Goal: Information Seeking & Learning: Compare options

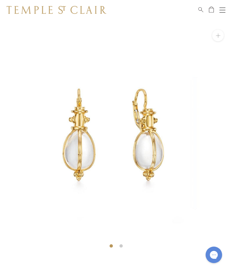
click at [200, 9] on span "Search" at bounding box center [200, 9] width 5 height 6
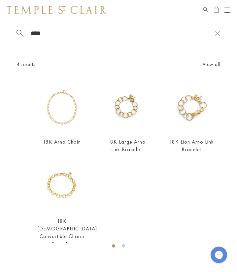
type input "****"
click at [68, 104] on img at bounding box center [62, 107] width 49 height 49
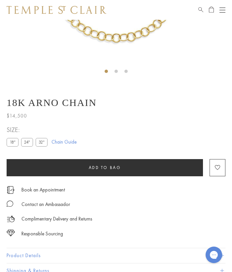
scroll to position [176, 0]
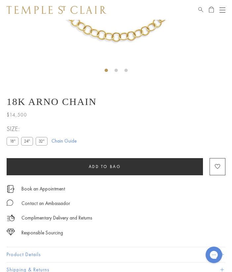
click at [30, 140] on label "24"" at bounding box center [27, 141] width 12 height 8
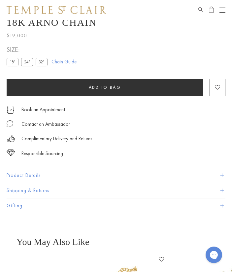
scroll to position [255, 0]
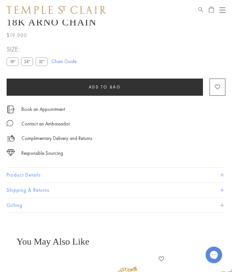
click at [37, 174] on button "Product Details" at bounding box center [116, 175] width 219 height 15
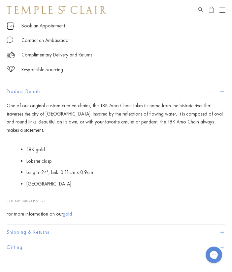
scroll to position [339, 0]
drag, startPoint x: 47, startPoint y: 193, endPoint x: 16, endPoint y: 192, distance: 30.1
click at [16, 198] on span "N88810-ARNO24" at bounding box center [30, 200] width 31 height 5
copy span "N88810-ARNO24"
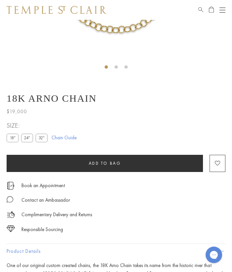
scroll to position [179, 0]
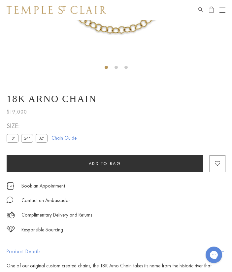
click at [42, 140] on label "32"" at bounding box center [42, 138] width 12 height 8
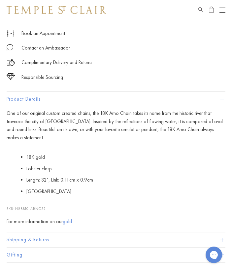
scroll to position [331, 0]
drag, startPoint x: 47, startPoint y: 200, endPoint x: 17, endPoint y: 199, distance: 30.0
click at [17, 206] on span "N88810-ARNO32" at bounding box center [30, 208] width 31 height 5
copy span "N88810-ARNO32"
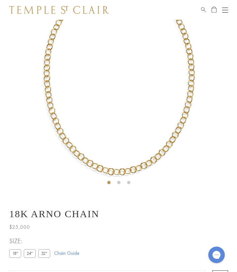
scroll to position [0, 0]
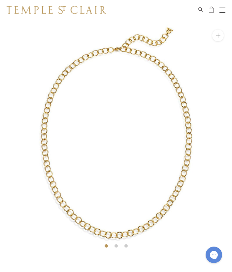
click at [221, 41] on div at bounding box center [218, 36] width 12 height 12
click at [217, 35] on button at bounding box center [218, 36] width 12 height 12
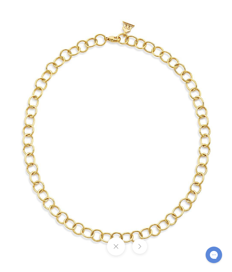
click at [119, 246] on button at bounding box center [116, 246] width 18 height 18
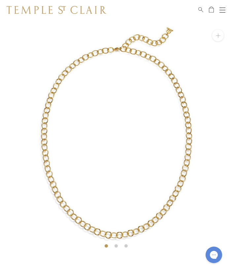
click at [202, 12] on link "Search" at bounding box center [200, 10] width 5 height 8
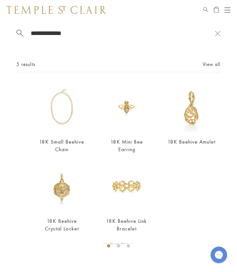
type input "**********"
click at [69, 103] on img at bounding box center [62, 107] width 49 height 49
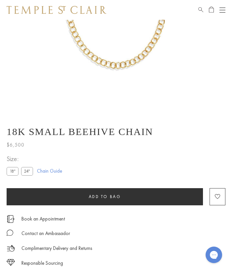
scroll to position [147, 0]
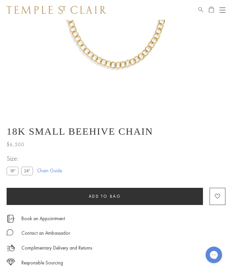
click at [12, 172] on label "18"" at bounding box center [13, 171] width 12 height 8
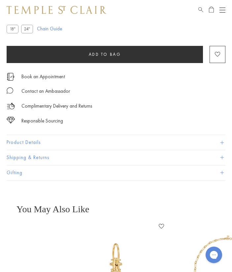
scroll to position [289, 0]
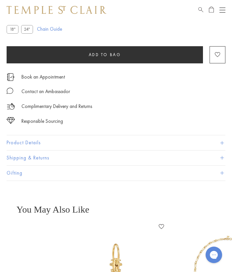
click at [27, 141] on button "Product Details" at bounding box center [116, 142] width 219 height 15
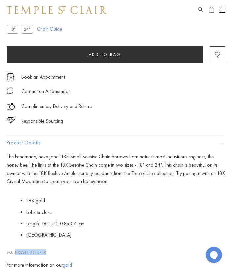
drag, startPoint x: 47, startPoint y: 251, endPoint x: 16, endPoint y: 249, distance: 30.8
click at [16, 250] on span "N88814-XSHEX18" at bounding box center [30, 252] width 31 height 5
copy span "N88814-XSHEX18"
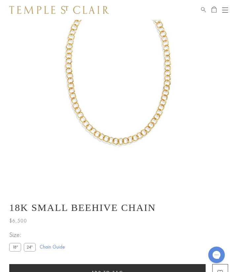
scroll to position [0, 0]
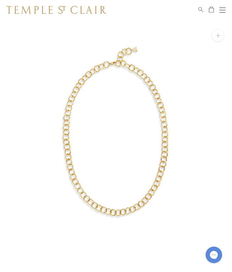
click at [201, 9] on span "Search" at bounding box center [200, 9] width 5 height 6
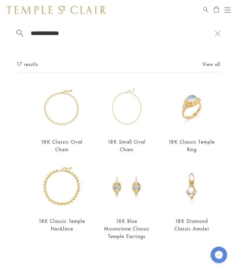
type input "**********"
click at [64, 113] on img at bounding box center [62, 107] width 49 height 49
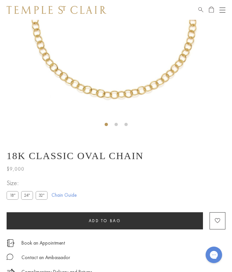
scroll to position [125, 0]
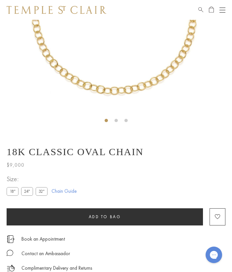
click at [28, 190] on label "24"" at bounding box center [27, 191] width 12 height 8
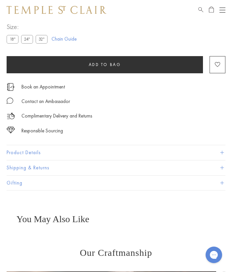
scroll to position [280, 0]
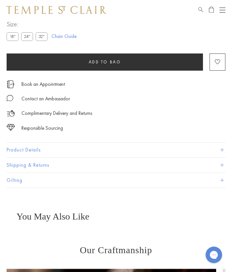
click at [31, 149] on button "Product Details" at bounding box center [116, 150] width 219 height 15
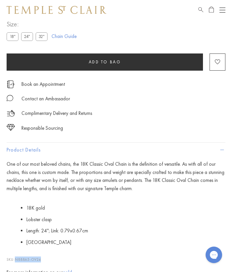
drag, startPoint x: 42, startPoint y: 260, endPoint x: 16, endPoint y: 259, distance: 26.1
click at [16, 259] on span "N88865-OV24" at bounding box center [28, 259] width 26 height 5
copy span "N88865-OV24"
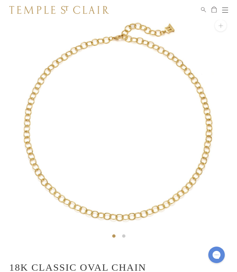
scroll to position [0, 0]
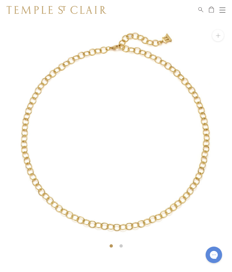
click at [202, 9] on span "Search" at bounding box center [200, 9] width 5 height 6
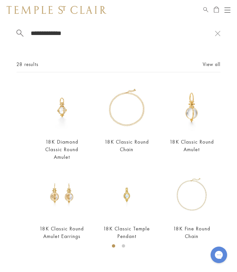
type input "**********"
click at [113, 104] on img at bounding box center [127, 107] width 49 height 49
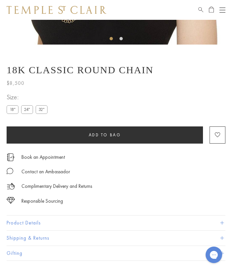
scroll to position [221, 0]
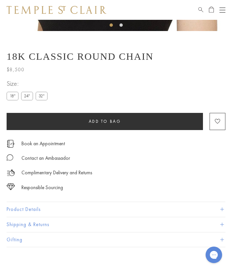
click at [32, 208] on button "Product Details" at bounding box center [116, 209] width 219 height 15
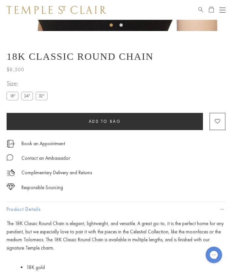
scroll to position [330, 0]
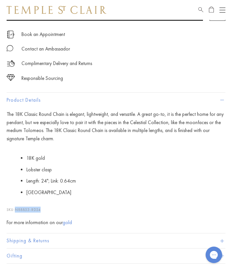
drag, startPoint x: 42, startPoint y: 210, endPoint x: 17, endPoint y: 209, distance: 25.1
click at [17, 209] on span "N88853-RD24" at bounding box center [28, 209] width 26 height 5
copy span "N88853-RD24"
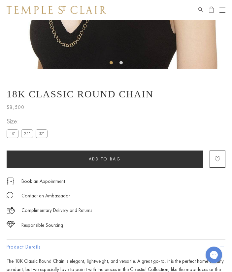
scroll to position [175, 0]
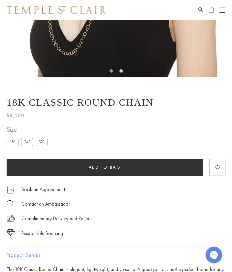
click at [15, 141] on label "18"" at bounding box center [13, 142] width 12 height 8
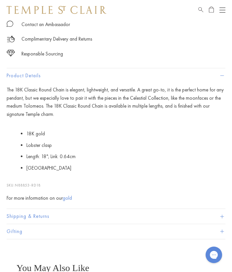
scroll to position [359, 0]
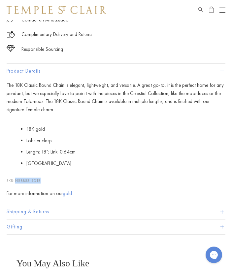
drag, startPoint x: 41, startPoint y: 180, endPoint x: 17, endPoint y: 180, distance: 24.4
click at [17, 180] on span "N88853-RD18" at bounding box center [28, 180] width 26 height 5
copy span "N88853-RD18"
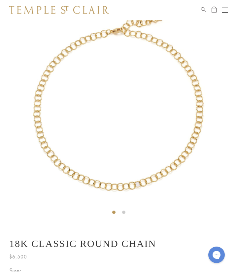
scroll to position [0, 0]
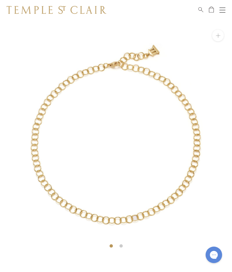
click at [201, 9] on span "Search" at bounding box center [200, 9] width 5 height 6
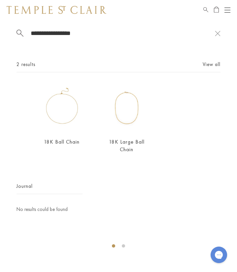
type input "**********"
click at [133, 118] on img at bounding box center [127, 107] width 49 height 49
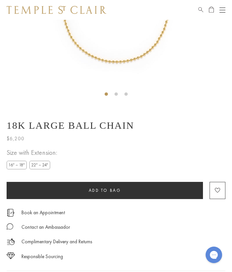
scroll to position [181, 0]
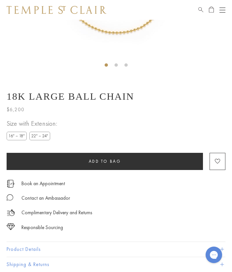
click at [20, 138] on label "16" – 18"" at bounding box center [17, 136] width 20 height 8
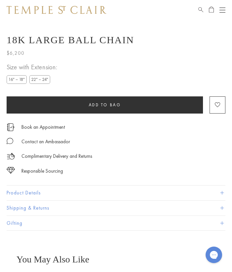
scroll to position [238, 0]
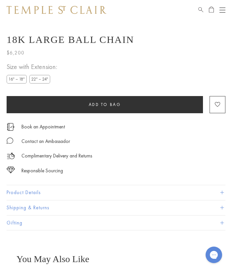
click at [36, 191] on button "Product Details" at bounding box center [116, 192] width 219 height 15
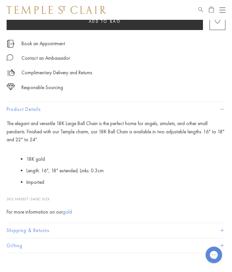
scroll to position [321, 0]
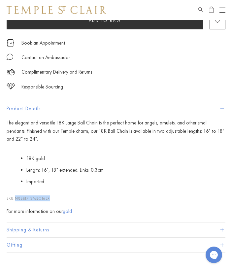
drag, startPoint x: 51, startPoint y: 197, endPoint x: 17, endPoint y: 197, distance: 34.7
click at [17, 197] on p "SKU: N88817-3MBC16EX" at bounding box center [116, 195] width 219 height 13
copy span "N88817-3MBC16EX"
click at [86, 188] on p "18K gold Length: 16", 18" extended; Links: 0.3cm Imported" at bounding box center [116, 170] width 219 height 38
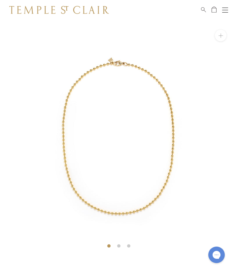
scroll to position [66, 0]
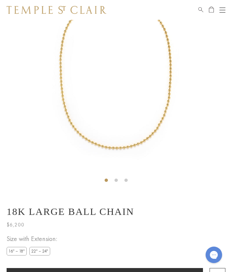
click at [200, 9] on span "Search" at bounding box center [200, 9] width 5 height 6
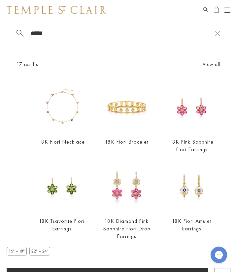
type input "*****"
click at [60, 98] on img at bounding box center [62, 107] width 49 height 49
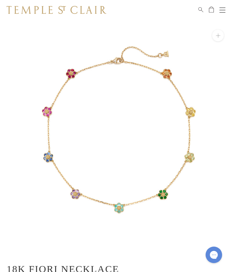
click at [201, 9] on span "Search" at bounding box center [200, 9] width 5 height 6
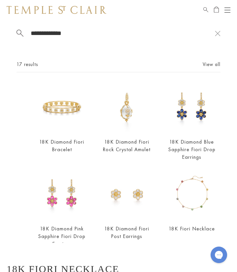
click at [144, 67] on div "17 results View all" at bounding box center [118, 66] width 204 height 12
click at [77, 34] on input "**********" at bounding box center [122, 33] width 185 height 8
type input "*"
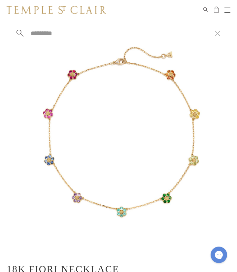
click at [219, 31] on button at bounding box center [218, 33] width 6 height 6
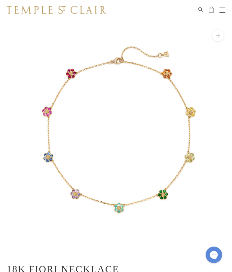
click at [200, 9] on span "Search" at bounding box center [200, 9] width 5 height 6
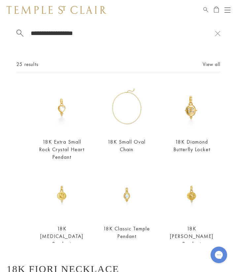
type input "**********"
click at [203, 63] on link "View all" at bounding box center [212, 64] width 18 height 7
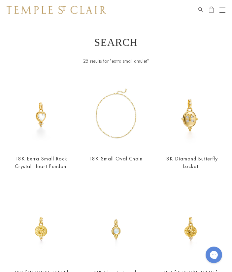
click at [88, 9] on img at bounding box center [57, 10] width 100 height 8
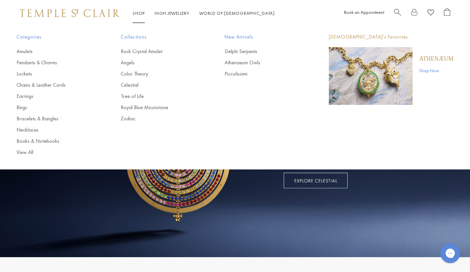
click at [27, 50] on link "Amulets" at bounding box center [55, 51] width 78 height 7
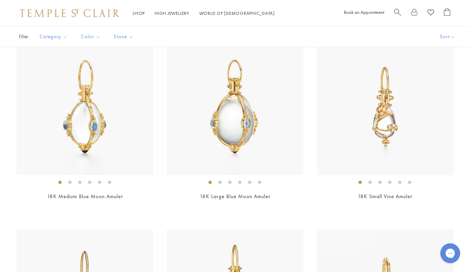
scroll to position [348, 0]
click at [375, 171] on img at bounding box center [385, 107] width 137 height 137
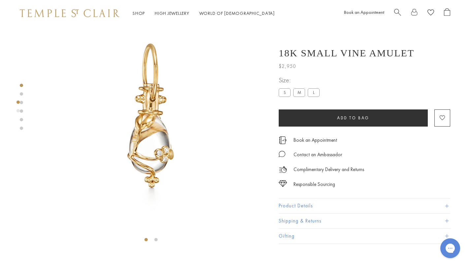
click at [300, 91] on label "M" at bounding box center [299, 93] width 12 height 8
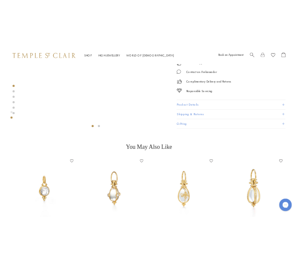
scroll to position [143, 0]
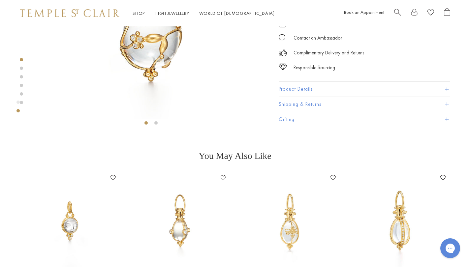
click at [300, 88] on button "Product Details" at bounding box center [365, 89] width 172 height 15
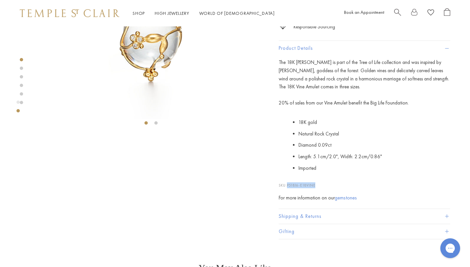
drag, startPoint x: 316, startPoint y: 185, endPoint x: 288, endPoint y: 185, distance: 28.4
click at [288, 185] on p "SKU: P51816-E18VINE" at bounding box center [365, 182] width 172 height 13
copy span "P51816-E18VINE"
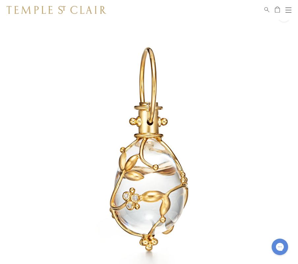
scroll to position [20, 0]
click at [100, 6] on img at bounding box center [57, 10] width 100 height 8
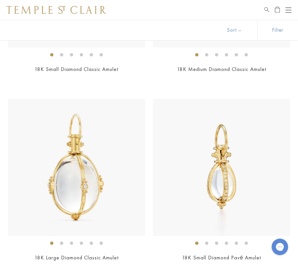
scroll to position [2715, 0]
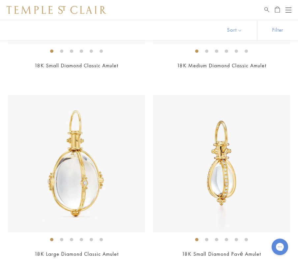
click at [233, 171] on img at bounding box center [221, 163] width 137 height 137
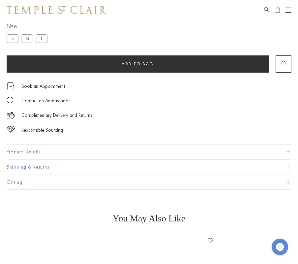
scroll to position [347, 0]
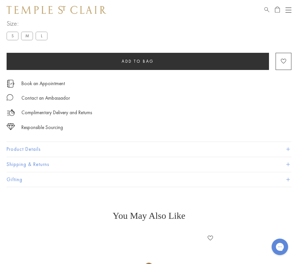
click at [31, 148] on button "Product Details" at bounding box center [149, 149] width 285 height 15
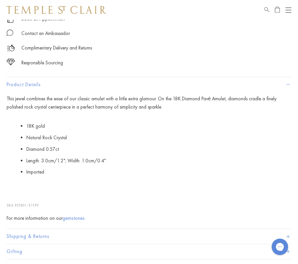
scroll to position [412, 0]
drag, startPoint x: 40, startPoint y: 205, endPoint x: 16, endPoint y: 203, distance: 24.2
click at [16, 203] on span "P51801-E11PV" at bounding box center [27, 205] width 24 height 5
copy span "P51801-E11PV"
click at [108, 176] on li "Imported" at bounding box center [158, 172] width 265 height 12
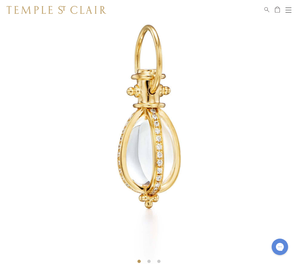
scroll to position [0, 0]
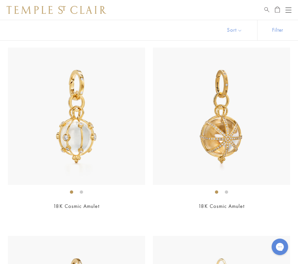
scroll to position [1623, 0]
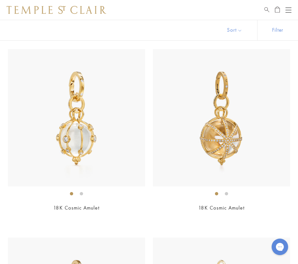
click at [206, 151] on img at bounding box center [221, 117] width 137 height 137
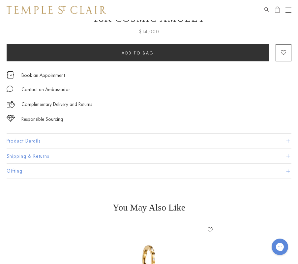
scroll to position [330, 0]
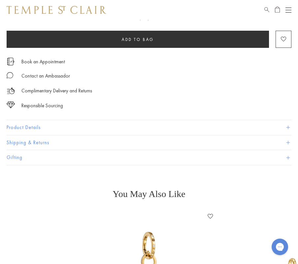
click at [34, 126] on button "Product Details" at bounding box center [149, 127] width 285 height 15
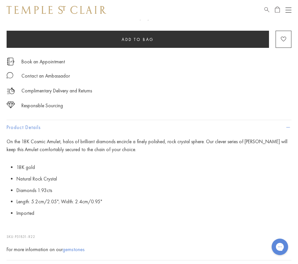
click at [35, 236] on span "P51831-R22" at bounding box center [25, 236] width 20 height 5
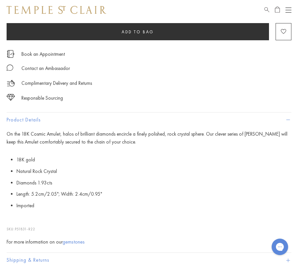
scroll to position [386, 0]
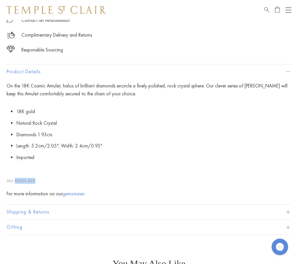
drag, startPoint x: 36, startPoint y: 181, endPoint x: 16, endPoint y: 181, distance: 19.5
click at [16, 181] on span "P51831-R22" at bounding box center [25, 181] width 20 height 5
copy span "P51831-R22"
click at [178, 176] on p "SKU: P51831-R22" at bounding box center [149, 177] width 285 height 13
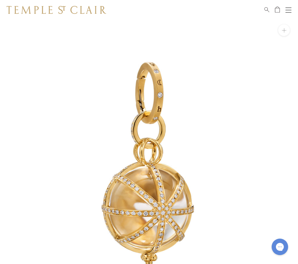
scroll to position [0, 0]
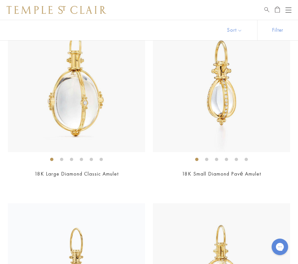
scroll to position [2013, 0]
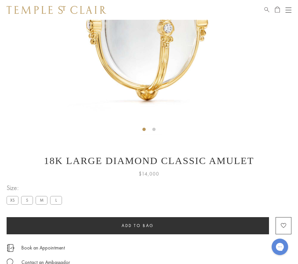
scroll to position [230, 0]
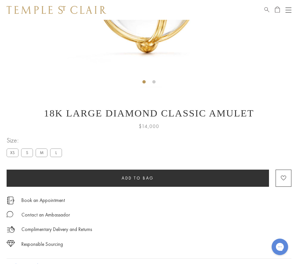
click at [15, 151] on label "XS" at bounding box center [13, 152] width 12 height 8
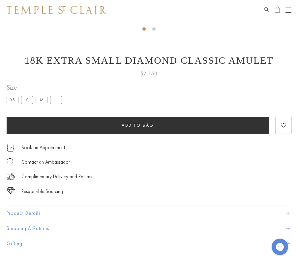
scroll to position [283, 0]
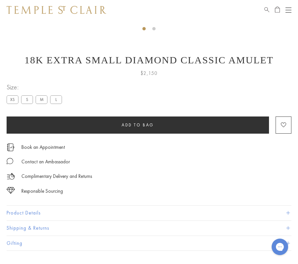
click at [36, 211] on button "Product Details" at bounding box center [149, 213] width 285 height 15
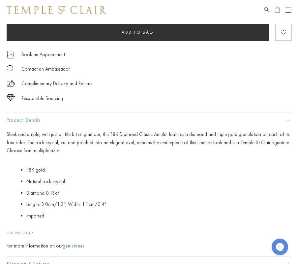
scroll to position [376, 0]
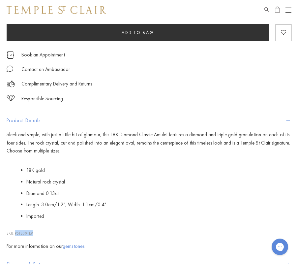
drag, startPoint x: 35, startPoint y: 233, endPoint x: 16, endPoint y: 230, distance: 19.2
click at [16, 230] on p "SKU: P51800-E9" at bounding box center [149, 230] width 285 height 13
copy span "P51800-E9"
click at [154, 185] on li "Natural rock crystal" at bounding box center [158, 182] width 265 height 12
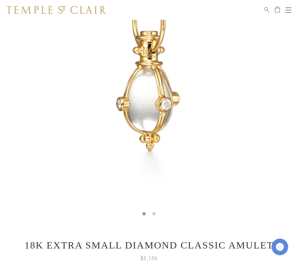
scroll to position [65, 0]
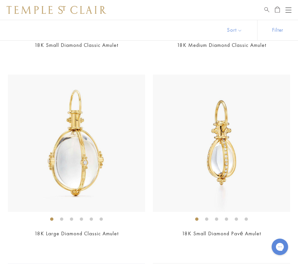
scroll to position [1466, 0]
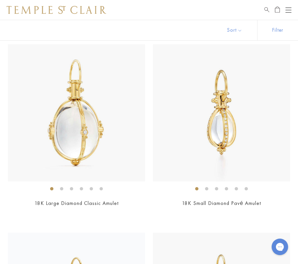
click at [181, 159] on img at bounding box center [221, 112] width 137 height 137
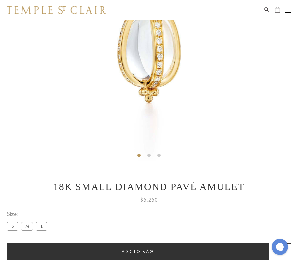
scroll to position [171, 0]
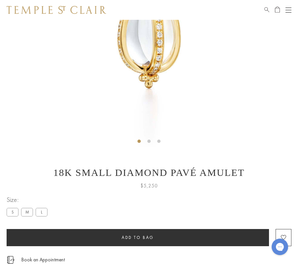
click at [29, 210] on label "M" at bounding box center [27, 212] width 12 height 8
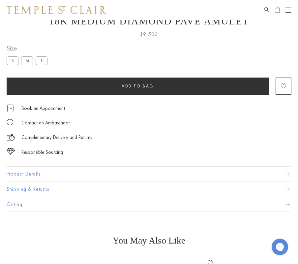
scroll to position [336, 0]
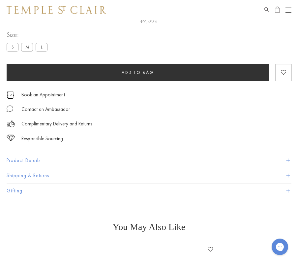
click at [33, 161] on button "Product Details" at bounding box center [149, 160] width 285 height 15
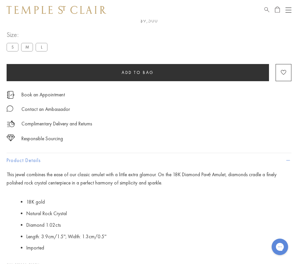
scroll to position [430, 0]
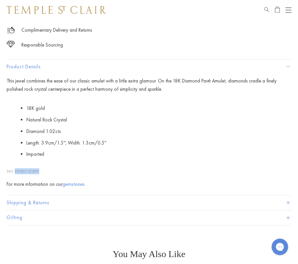
drag, startPoint x: 40, startPoint y: 170, endPoint x: 17, endPoint y: 169, distance: 23.4
click at [17, 169] on span "P51801-E18PV" at bounding box center [27, 171] width 24 height 5
copy span "P51801-E18PV"
click at [276, 142] on li "Length: 3.9cm/1.5''; Width: 1.3cm/0.5''" at bounding box center [158, 143] width 265 height 12
click at [80, 11] on img at bounding box center [57, 10] width 100 height 8
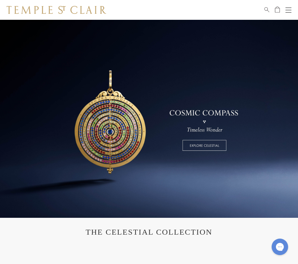
click at [291, 8] on button "Open navigation" at bounding box center [289, 10] width 6 height 8
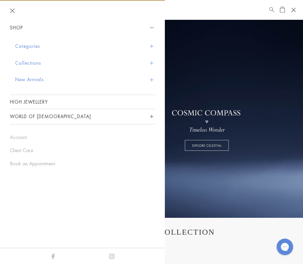
click at [24, 50] on button "Categories" at bounding box center [85, 46] width 140 height 17
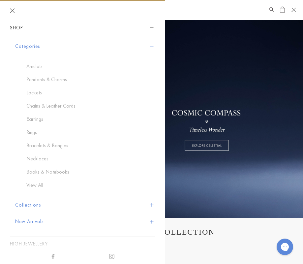
click at [37, 93] on link "Lockets" at bounding box center [87, 92] width 122 height 7
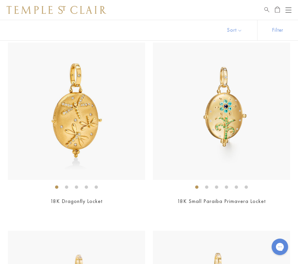
scroll to position [811, 0]
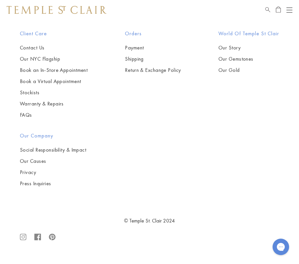
scroll to position [1088, 0]
click at [0, 0] on img at bounding box center [0, 0] width 0 height 0
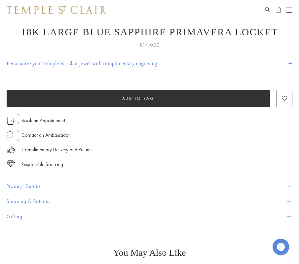
scroll to position [318, 0]
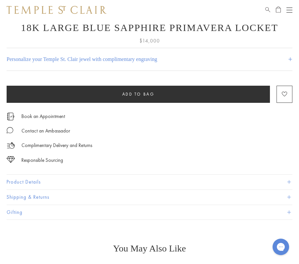
click at [32, 182] on button "Product Details" at bounding box center [149, 182] width 285 height 15
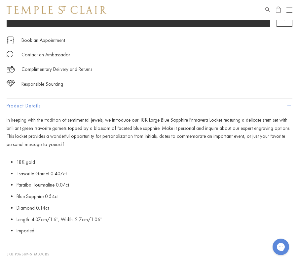
scroll to position [394, 0]
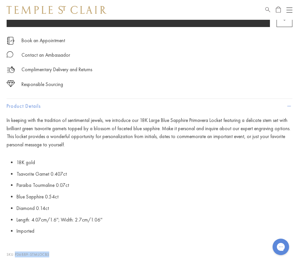
drag, startPoint x: 50, startPoint y: 255, endPoint x: 16, endPoint y: 252, distance: 34.7
click at [16, 252] on p "SKU: P36889-STMLOCBS" at bounding box center [149, 251] width 285 height 13
copy p "P36889-STMLOCBS"
click at [145, 179] on li "Tsavorite Garnet 0.407ct" at bounding box center [154, 175] width 276 height 12
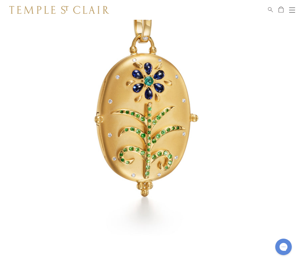
scroll to position [0, 0]
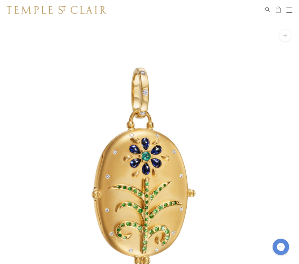
click at [266, 10] on span "Search" at bounding box center [267, 9] width 5 height 6
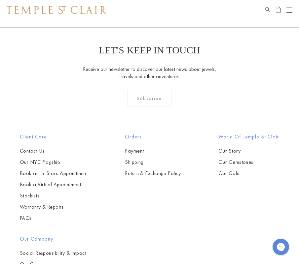
scroll to position [585, 0]
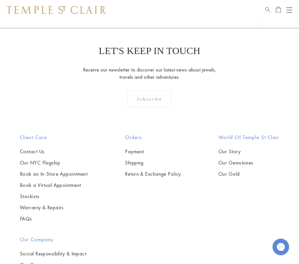
click at [0, 0] on img at bounding box center [0, 0] width 0 height 0
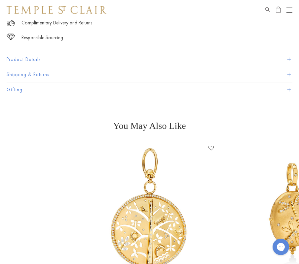
scroll to position [440, 0]
click at [30, 59] on button "Product Details" at bounding box center [149, 59] width 285 height 15
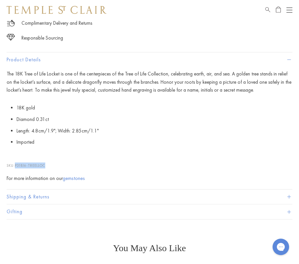
drag, startPoint x: 47, startPoint y: 164, endPoint x: 16, endPoint y: 163, distance: 31.7
click at [16, 163] on p "SKU: P31816-TREELLOC" at bounding box center [149, 162] width 285 height 13
copy span "P31816-TREELLOC"
click at [178, 138] on li "Imported" at bounding box center [154, 143] width 276 height 12
click at [270, 9] on div at bounding box center [273, 10] width 16 height 8
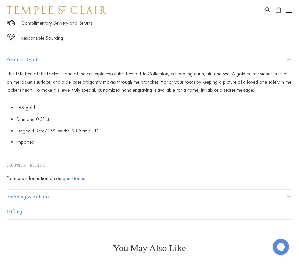
click at [267, 9] on span "Search" at bounding box center [267, 9] width 5 height 6
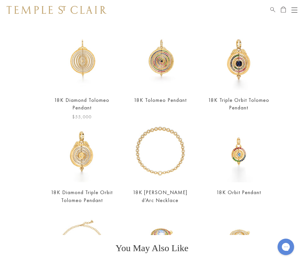
scroll to position [55, 0]
type input "*******"
click at [90, 72] on img at bounding box center [82, 60] width 62 height 62
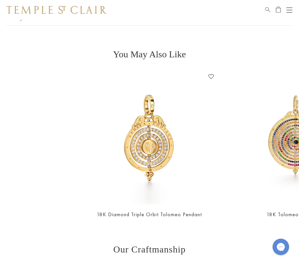
scroll to position [481, 0]
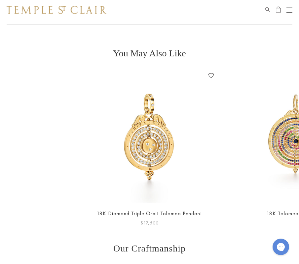
click at [145, 154] on img at bounding box center [148, 136] width 133 height 133
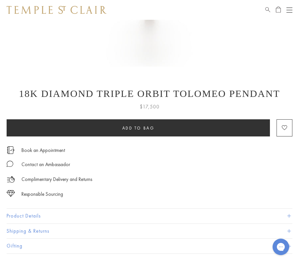
scroll to position [242, 0]
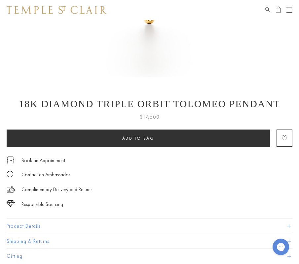
click at [28, 225] on button "Product Details" at bounding box center [149, 226] width 285 height 15
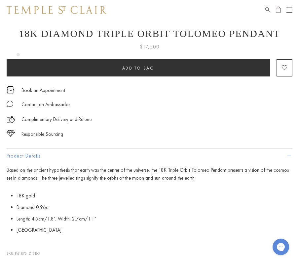
scroll to position [330, 0]
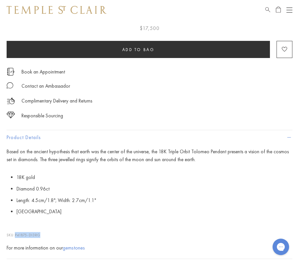
drag, startPoint x: 42, startPoint y: 236, endPoint x: 16, endPoint y: 234, distance: 25.1
click at [16, 234] on span "P41875-DI3RG" at bounding box center [27, 235] width 25 height 5
copy span "P41875-DI3RG"
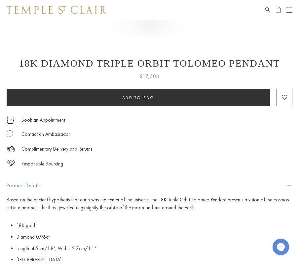
scroll to position [261, 0]
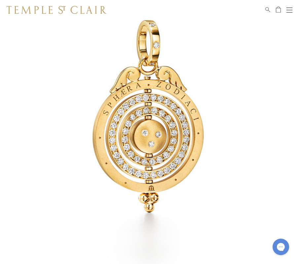
scroll to position [0, 0]
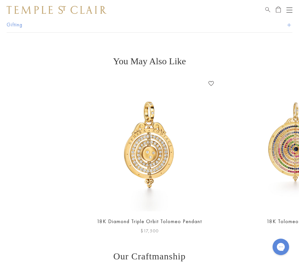
scroll to position [479, 0]
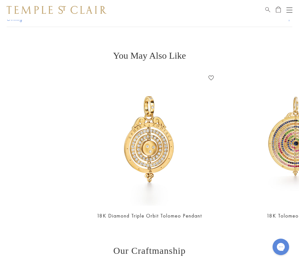
click at [268, 8] on span "Search" at bounding box center [267, 9] width 5 height 6
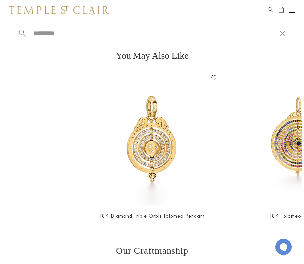
scroll to position [484, 0]
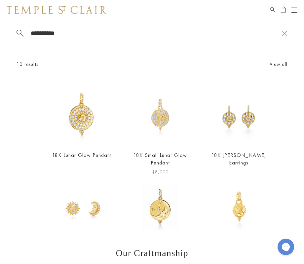
type input "**********"
click at [153, 121] on img at bounding box center [160, 114] width 62 height 62
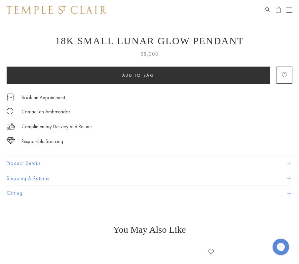
scroll to position [307, 0]
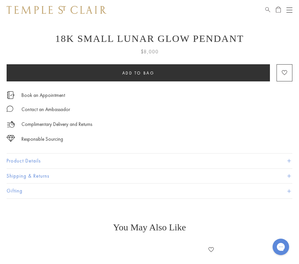
click at [34, 159] on button "Product Details" at bounding box center [149, 161] width 285 height 15
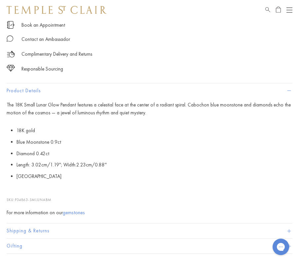
scroll to position [378, 0]
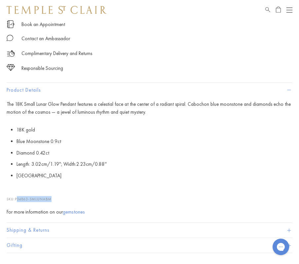
drag, startPoint x: 51, startPoint y: 199, endPoint x: 17, endPoint y: 199, distance: 34.0
click at [17, 199] on span "P34863-SMLUNABM" at bounding box center [33, 199] width 37 height 5
drag, startPoint x: 16, startPoint y: 199, endPoint x: 56, endPoint y: 196, distance: 39.7
click at [56, 196] on p "SKU: P34863-SMLUNABM" at bounding box center [149, 196] width 285 height 13
copy span "P34863-SMLUNABM"
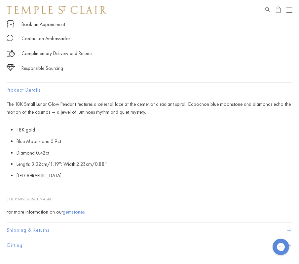
click at [110, 143] on li "Blue Moonstone 0.9ct" at bounding box center [154, 142] width 276 height 12
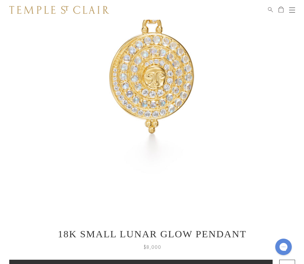
scroll to position [0, 0]
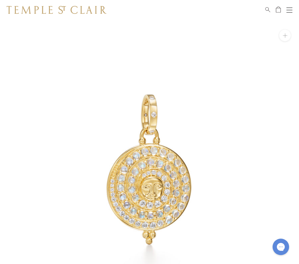
click at [266, 9] on span "Search" at bounding box center [267, 9] width 5 height 6
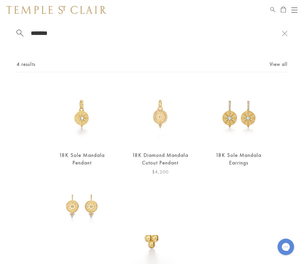
scroll to position [55, 0]
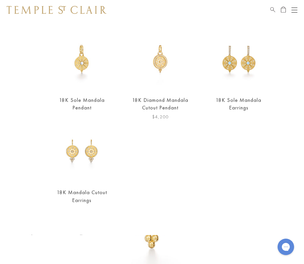
type input "*******"
click at [156, 64] on img at bounding box center [160, 59] width 62 height 62
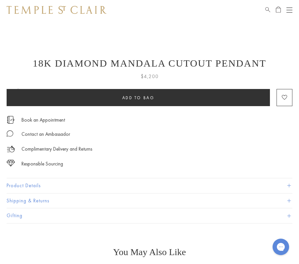
scroll to position [300, 0]
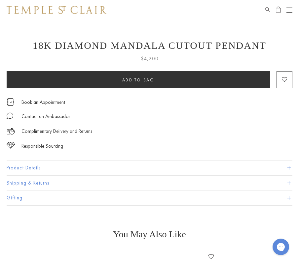
click at [33, 168] on button "Product Details" at bounding box center [149, 168] width 285 height 15
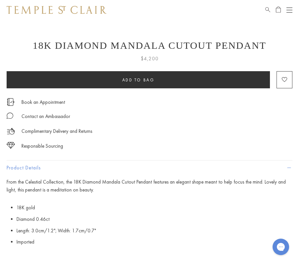
scroll to position [363, 0]
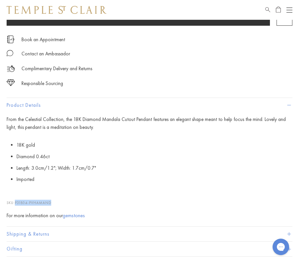
drag, startPoint x: 51, startPoint y: 203, endPoint x: 16, endPoint y: 203, distance: 35.6
click at [16, 203] on p "SKU: P31804-PVHAMAND" at bounding box center [149, 199] width 285 height 13
copy span "P31804-PVHAMAND"
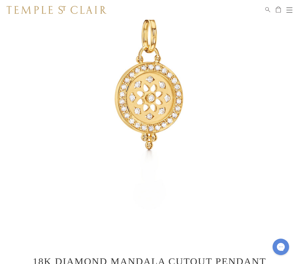
scroll to position [0, 0]
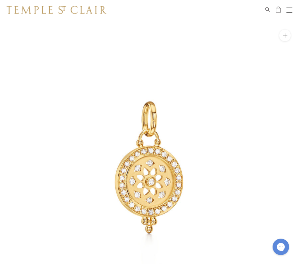
click at [112, 51] on img at bounding box center [149, 169] width 299 height 299
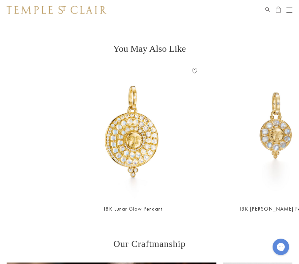
scroll to position [0, 17]
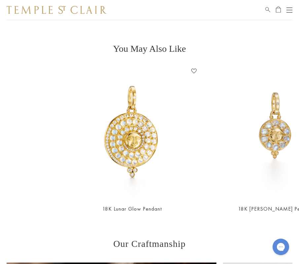
click at [269, 7] on span "Search" at bounding box center [267, 9] width 5 height 6
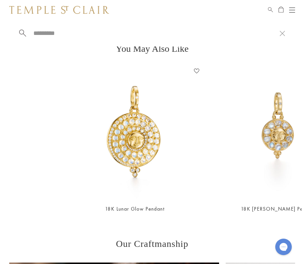
scroll to position [491, 0]
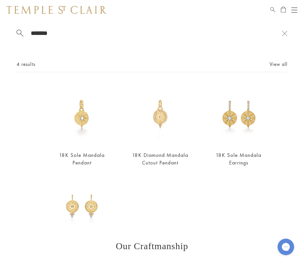
type input "*******"
click at [84, 206] on img at bounding box center [82, 207] width 62 height 62
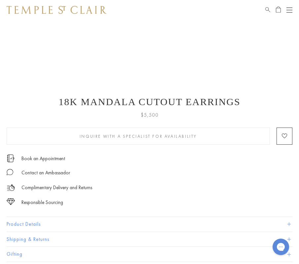
scroll to position [247, 0]
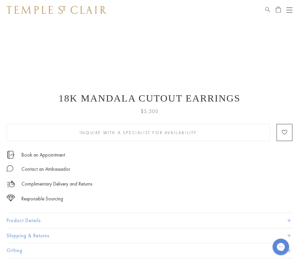
click at [28, 219] on button "Product Details" at bounding box center [149, 220] width 285 height 15
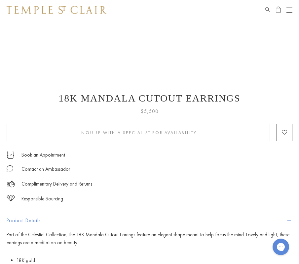
scroll to position [389, 0]
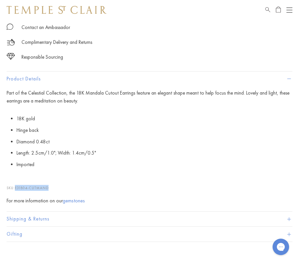
drag, startPoint x: 49, startPoint y: 187, endPoint x: 15, endPoint y: 187, distance: 34.0
click at [15, 187] on p "SKU: E31804-CUTMAND" at bounding box center [149, 185] width 285 height 13
copy p "E31804-CUTMAND"
click at [267, 9] on span "Search" at bounding box center [267, 9] width 5 height 6
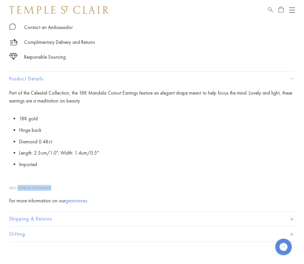
scroll to position [394, 0]
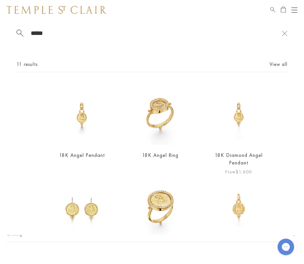
type input "*****"
click at [229, 113] on img at bounding box center [239, 114] width 62 height 62
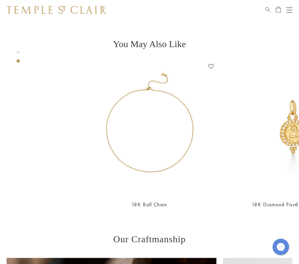
scroll to position [560, 0]
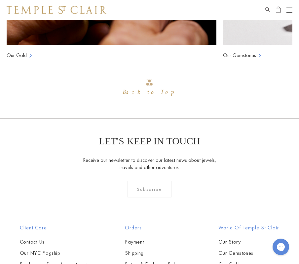
scroll to position [0, 143]
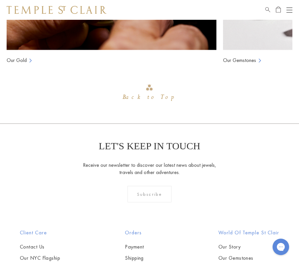
scroll to position [897, 0]
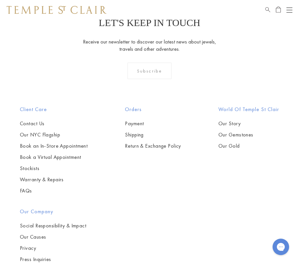
scroll to position [1024, 0]
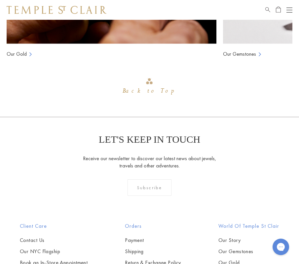
drag, startPoint x: 35, startPoint y: 196, endPoint x: 16, endPoint y: 195, distance: 18.9
copy span "AP16-PAVE"
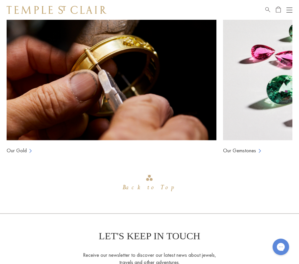
scroll to position [917, 0]
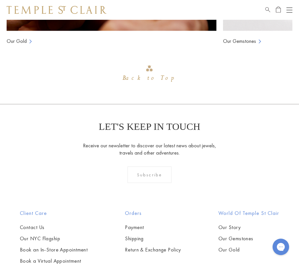
scroll to position [1037, 0]
drag, startPoint x: 34, startPoint y: 183, endPoint x: 16, endPoint y: 181, distance: 17.9
copy span "AP21-PAVE"
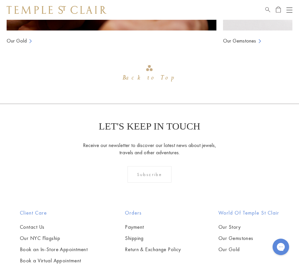
click at [268, 8] on span "Search" at bounding box center [267, 9] width 5 height 6
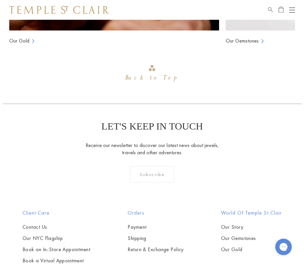
scroll to position [1052, 0]
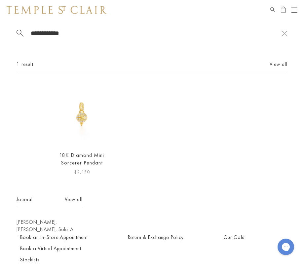
type input "**********"
click at [76, 126] on img at bounding box center [82, 114] width 62 height 62
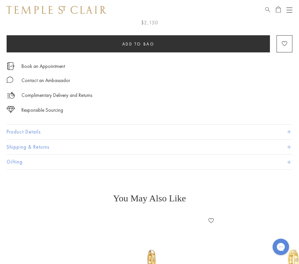
scroll to position [323, 0]
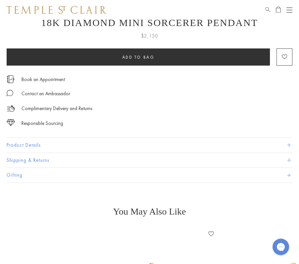
click at [22, 144] on button "Product Details" at bounding box center [149, 145] width 285 height 15
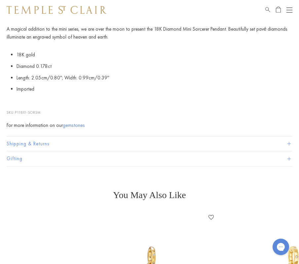
scroll to position [460, 0]
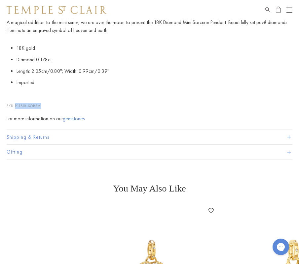
drag, startPoint x: 42, startPoint y: 106, endPoint x: 16, endPoint y: 105, distance: 26.8
click at [16, 105] on p "SKU: P11810-SORSM" at bounding box center [149, 102] width 285 height 13
copy p "P11810-SORSM"
click at [150, 83] on li "Imported" at bounding box center [154, 83] width 276 height 12
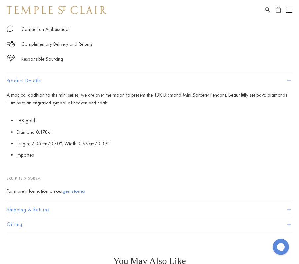
scroll to position [438, 0]
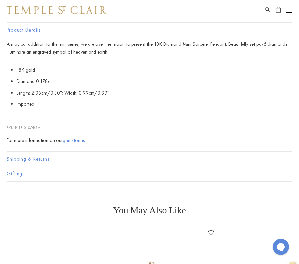
click at [267, 9] on span "Search" at bounding box center [267, 9] width 5 height 6
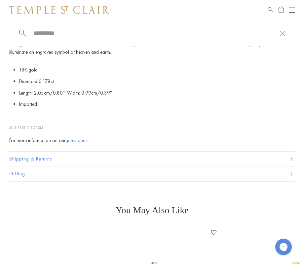
scroll to position [443, 0]
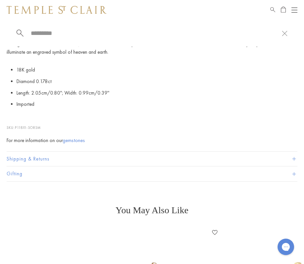
paste input "******"
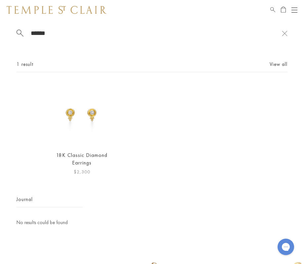
type input "******"
click at [81, 121] on img at bounding box center [82, 114] width 62 height 62
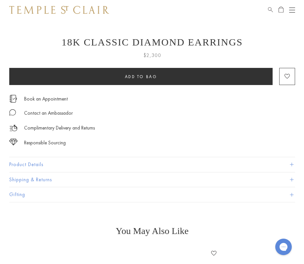
scroll to position [304, 0]
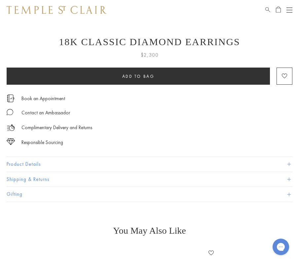
click at [31, 166] on button "Product Details" at bounding box center [149, 164] width 285 height 15
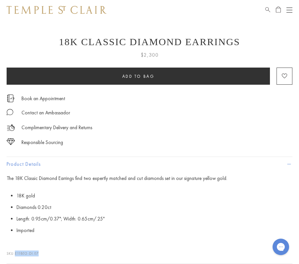
drag, startPoint x: 40, startPoint y: 254, endPoint x: 15, endPoint y: 254, distance: 24.8
click at [15, 254] on p "SKU: E11802-DI.07" at bounding box center [149, 250] width 285 height 13
copy p "E11802-DI.07"
click at [265, 11] on span "Search" at bounding box center [267, 9] width 5 height 6
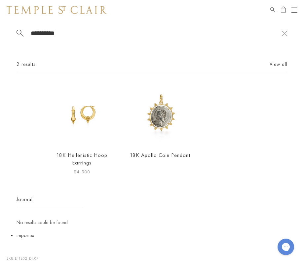
type input "**********"
click at [89, 120] on img at bounding box center [82, 114] width 62 height 62
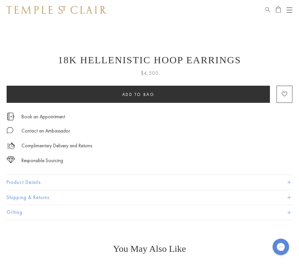
scroll to position [285, 0]
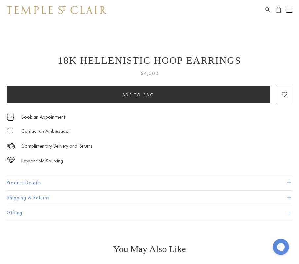
click at [28, 182] on button "Product Details" at bounding box center [149, 183] width 285 height 15
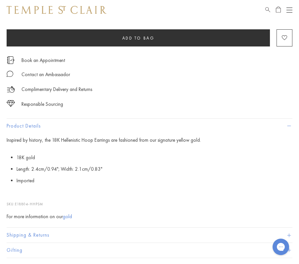
scroll to position [343, 0]
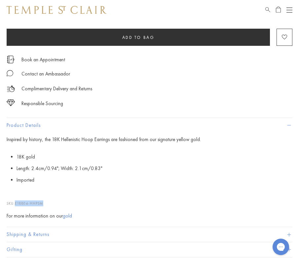
drag, startPoint x: 43, startPoint y: 203, endPoint x: 16, endPoint y: 202, distance: 27.4
click at [16, 202] on p "SKU: E18804-HHPSM" at bounding box center [149, 200] width 285 height 13
copy span "E18804-HHPSM"
click at [128, 112] on div "18K Hellenistic Hoop Earrings $4,500 Inspired by history, the 18K Hellenistic H…" at bounding box center [149, 127] width 285 height 260
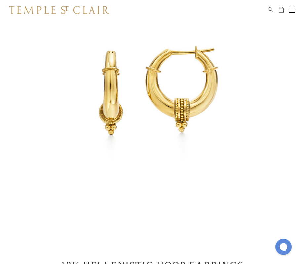
scroll to position [80, 0]
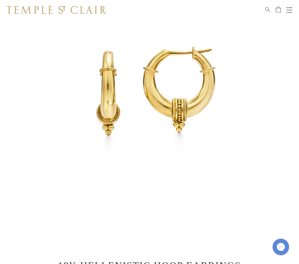
click at [266, 8] on span "Search" at bounding box center [267, 9] width 5 height 6
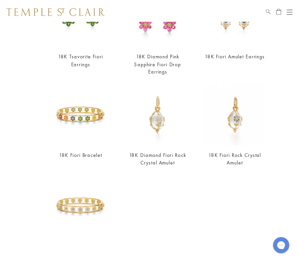
scroll to position [0, 0]
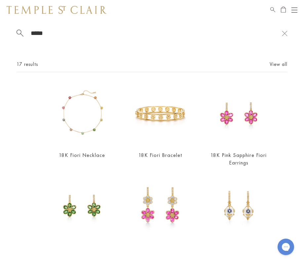
click at [273, 8] on span "Search" at bounding box center [272, 9] width 5 height 6
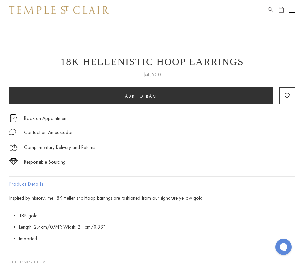
scroll to position [311, 0]
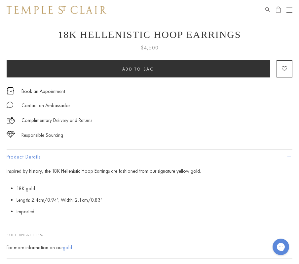
click at [267, 8] on span "Search" at bounding box center [267, 9] width 5 height 6
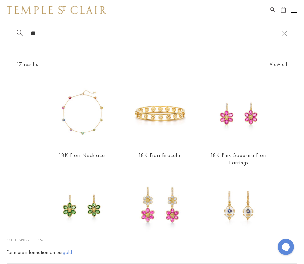
type input "*"
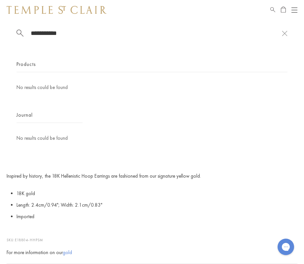
type input "**********"
click at [46, 35] on input "**********" at bounding box center [155, 33] width 251 height 8
drag, startPoint x: 71, startPoint y: 35, endPoint x: 14, endPoint y: 31, distance: 57.6
click at [14, 31] on div "**********" at bounding box center [152, 94] width 304 height 148
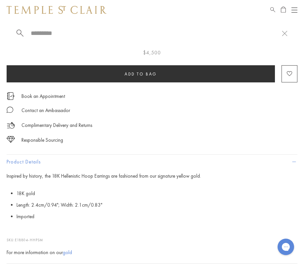
click at [291, 11] on button "Open navigation" at bounding box center [294, 10] width 6 height 8
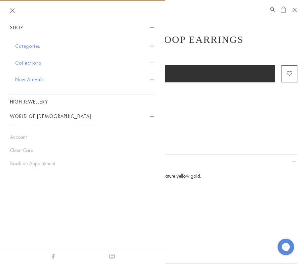
click at [30, 49] on button "Categories" at bounding box center [85, 46] width 140 height 17
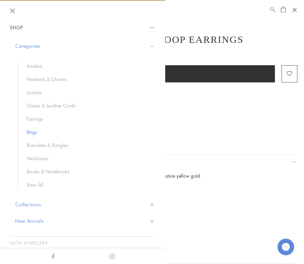
click at [31, 131] on link "Rings" at bounding box center [87, 132] width 122 height 7
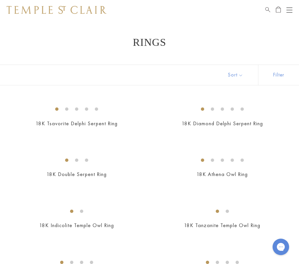
click at [219, 38] on h1 "Rings" at bounding box center [149, 42] width 266 height 12
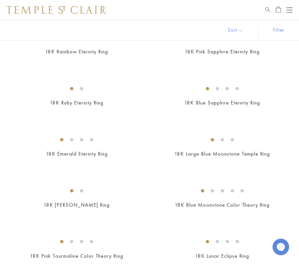
scroll to position [941, 0]
click at [0, 0] on img at bounding box center [0, 0] width 0 height 0
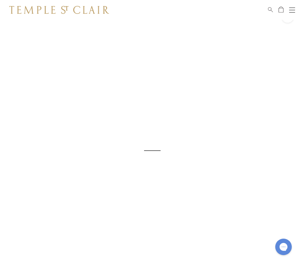
scroll to position [20, 0]
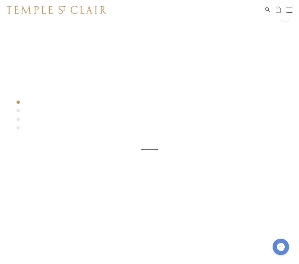
click at [266, 9] on span "Search" at bounding box center [267, 9] width 5 height 6
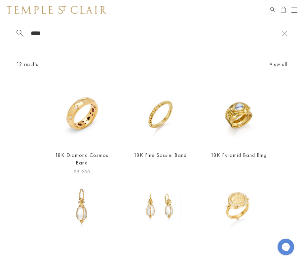
type input "****"
click at [79, 119] on img at bounding box center [82, 114] width 62 height 62
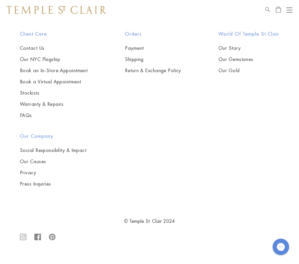
scroll to position [1262, 0]
drag, startPoint x: 51, startPoint y: 221, endPoint x: 16, endPoint y: 222, distance: 35.0
copy span "R41822-COSMOS65"
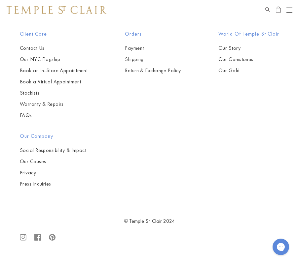
drag, startPoint x: 219, startPoint y: 70, endPoint x: 55, endPoint y: -8, distance: 181.1
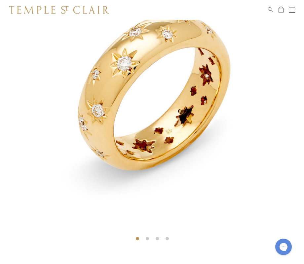
scroll to position [0, 0]
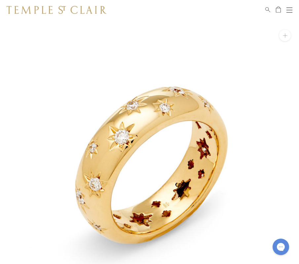
click at [264, 8] on div "Shop Shop Categories Amulets Pendants & Charms Lockets Chains & Leather Cords E…" at bounding box center [149, 10] width 299 height 20
click at [266, 8] on span "Search" at bounding box center [267, 9] width 5 height 6
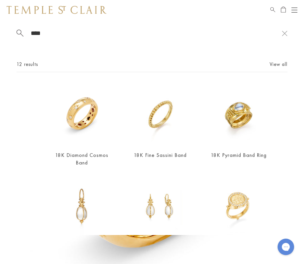
type input "****"
click at [297, 11] on div "Shop Shop Categories Amulets Pendants & Charms Lockets Chains & Leather Cords E…" at bounding box center [152, 10] width 304 height 20
click at [296, 8] on button "Open navigation" at bounding box center [294, 10] width 6 height 8
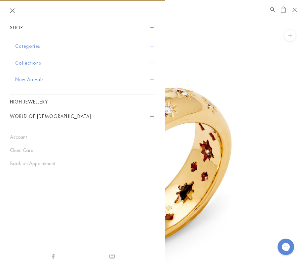
click at [27, 46] on button "Categories" at bounding box center [85, 46] width 140 height 17
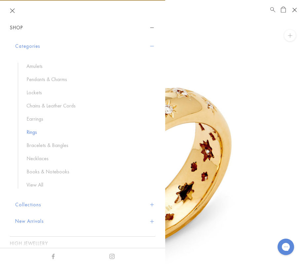
click at [31, 133] on link "Rings" at bounding box center [87, 132] width 122 height 7
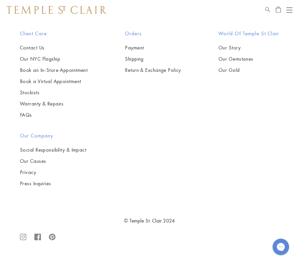
scroll to position [2897, 0]
click at [0, 0] on img at bounding box center [0, 0] width 0 height 0
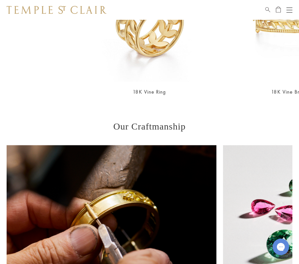
scroll to position [658, 0]
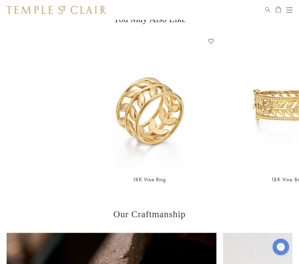
drag, startPoint x: 49, startPoint y: 236, endPoint x: 15, endPoint y: 236, distance: 34.3
copy p "R31826-PVVINE65"
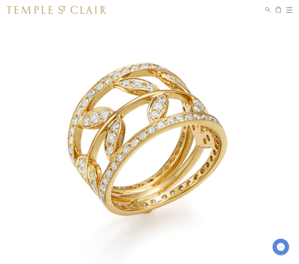
scroll to position [0, 0]
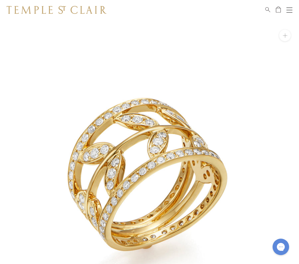
click at [173, 63] on img at bounding box center [149, 169] width 299 height 299
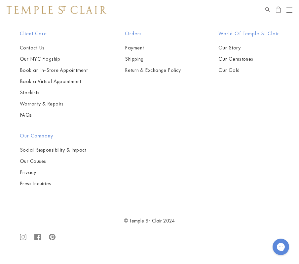
scroll to position [3225, 0]
click at [0, 0] on img at bounding box center [0, 0] width 0 height 0
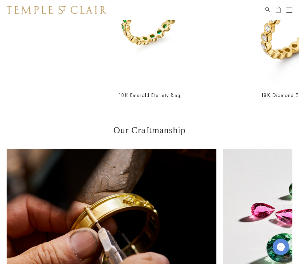
scroll to position [641, 0]
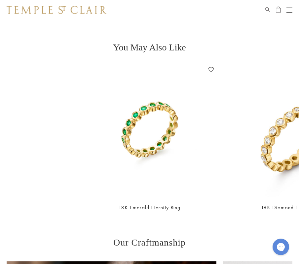
scroll to position [695, 0]
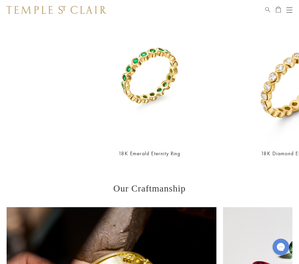
drag, startPoint x: 41, startPoint y: 211, endPoint x: 16, endPoint y: 212, distance: 24.5
copy span "R16800-BS65"
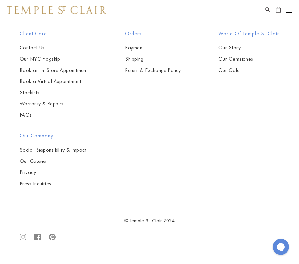
scroll to position [4226, 0]
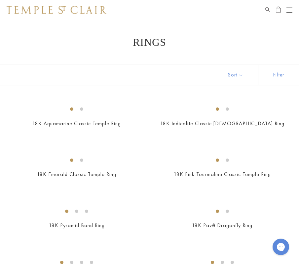
scroll to position [49, 0]
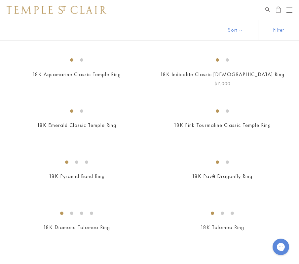
click at [0, 0] on img at bounding box center [0, 0] width 0 height 0
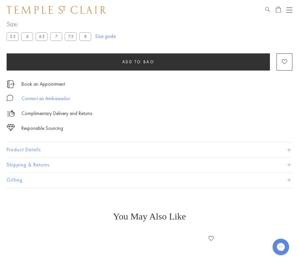
scroll to position [360, 0]
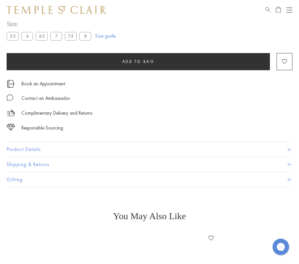
click at [31, 142] on button "Product Details" at bounding box center [149, 149] width 285 height 15
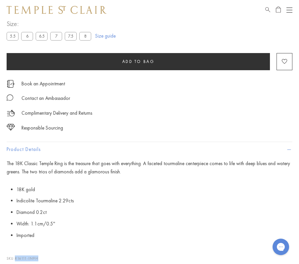
drag, startPoint x: 39, startPoint y: 244, endPoint x: 16, endPoint y: 249, distance: 23.4
click at [16, 249] on p "SKU: R16111-IN9H" at bounding box center [149, 255] width 285 height 13
copy span "R16111-IN9H"
click at [119, 103] on div "Complimentary Delivery and Returns" at bounding box center [149, 110] width 285 height 15
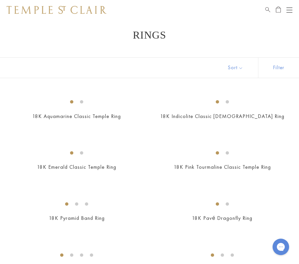
scroll to position [6, 0]
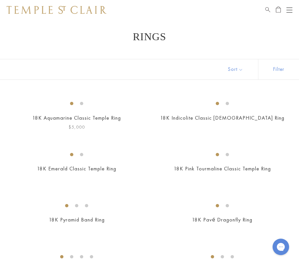
click at [0, 0] on img at bounding box center [0, 0] width 0 height 0
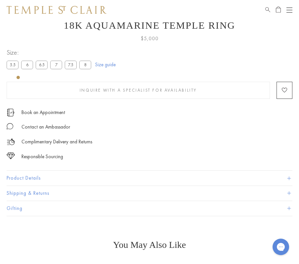
scroll to position [324, 0]
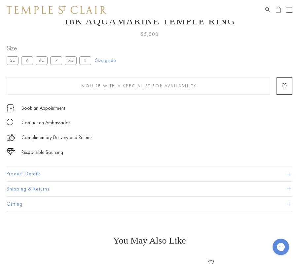
click at [33, 170] on button "Product Details" at bounding box center [149, 174] width 285 height 15
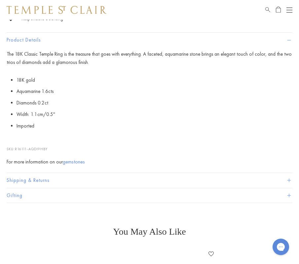
scroll to position [459, 0]
drag, startPoint x: 49, startPoint y: 149, endPoint x: 16, endPoint y: 149, distance: 32.0
click at [16, 149] on p "SKU: R16111-AQDI9HBY" at bounding box center [149, 145] width 285 height 13
copy span "R16111-AQDI9HBY"
click at [142, 141] on p "SKU: R16111-AQDI9HBY" at bounding box center [149, 145] width 285 height 13
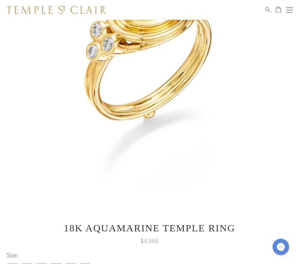
scroll to position [0, 0]
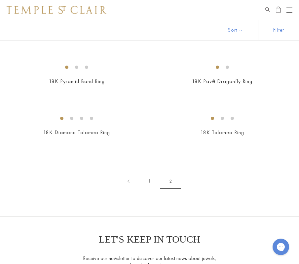
scroll to position [147, 0]
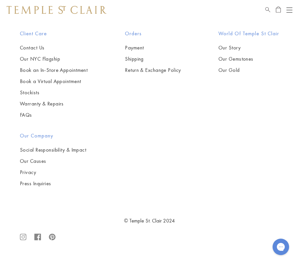
scroll to position [3885, 0]
drag, startPoint x: 233, startPoint y: 163, endPoint x: 223, endPoint y: 193, distance: 31.3
click at [0, 0] on img at bounding box center [0, 0] width 0 height 0
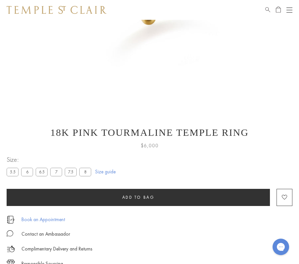
scroll to position [311, 0]
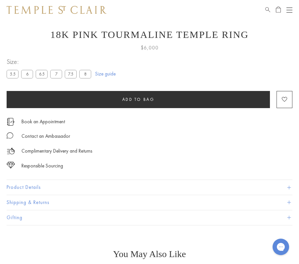
click at [35, 184] on button "Product Details" at bounding box center [149, 187] width 285 height 15
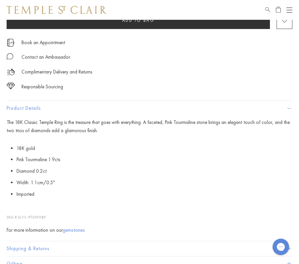
scroll to position [392, 0]
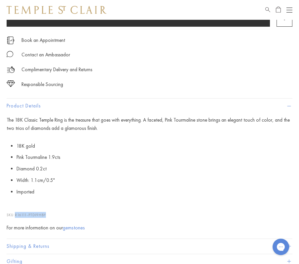
drag, startPoint x: 47, startPoint y: 214, endPoint x: 16, endPoint y: 213, distance: 31.7
click at [16, 213] on p "SKU: R16111-PTDI9HBY" at bounding box center [149, 212] width 285 height 13
copy span "R16111-PTDI9HBY"
click at [159, 169] on li "Diamond 0.2ct" at bounding box center [154, 169] width 276 height 12
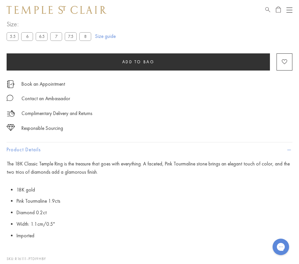
scroll to position [364, 0]
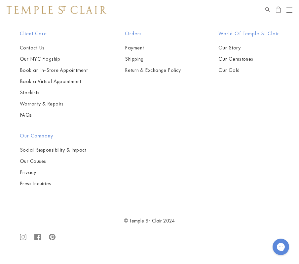
scroll to position [2908, 0]
click at [0, 0] on img at bounding box center [0, 0] width 0 height 0
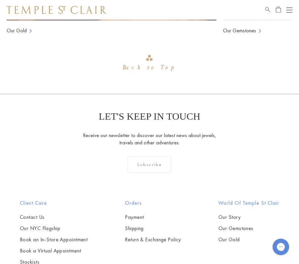
scroll to position [910, 0]
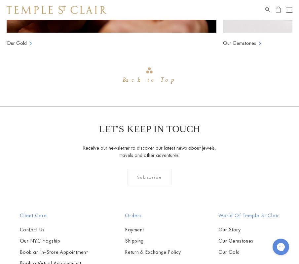
scroll to position [1012, 0]
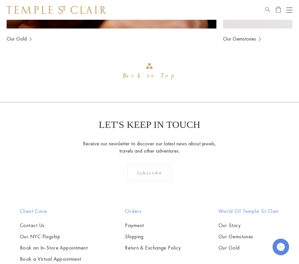
drag, startPoint x: 40, startPoint y: 180, endPoint x: 16, endPoint y: 181, distance: 23.1
copy span "R11800-DI65"
